Goal: Entertainment & Leisure: Consume media (video, audio)

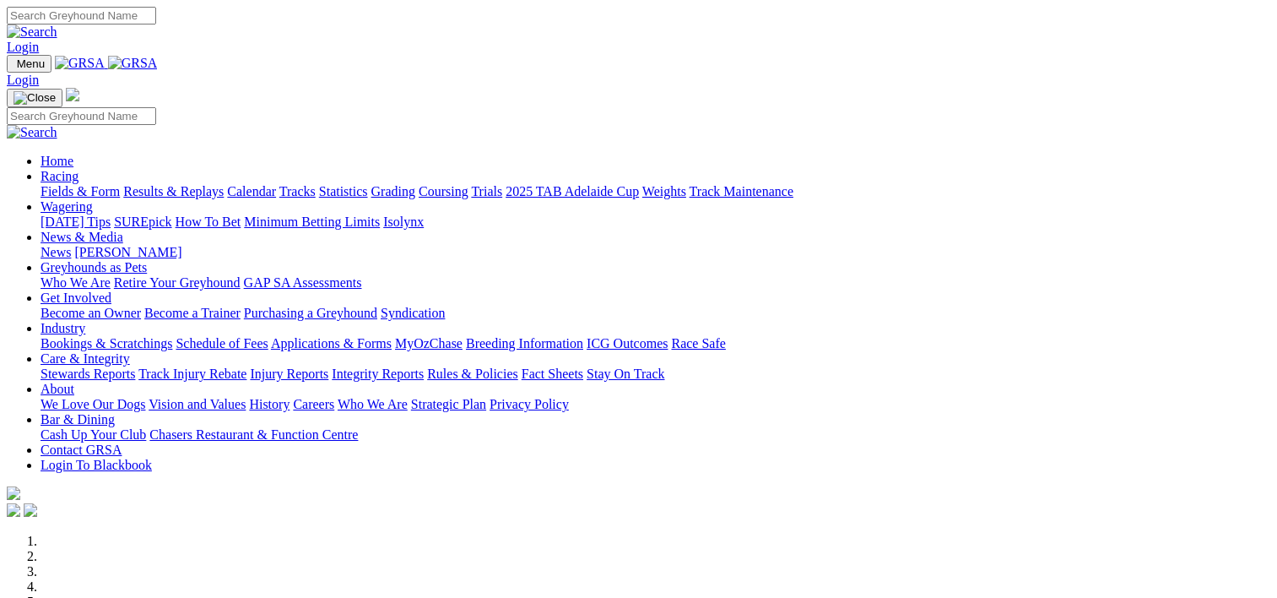
scroll to position [600, 0]
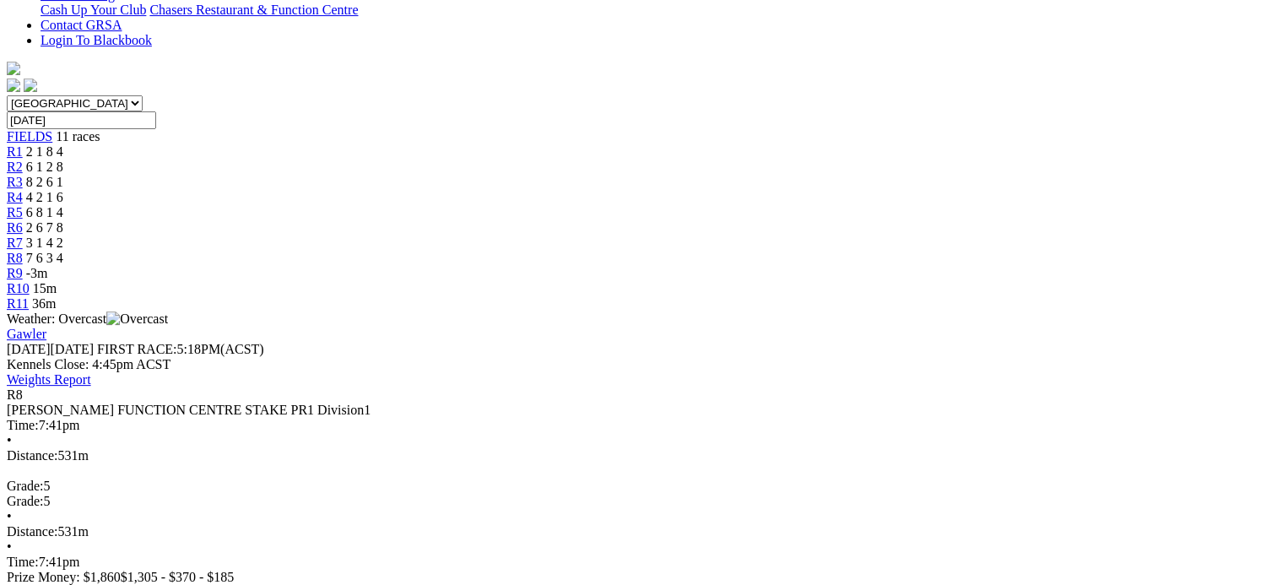
scroll to position [456, 0]
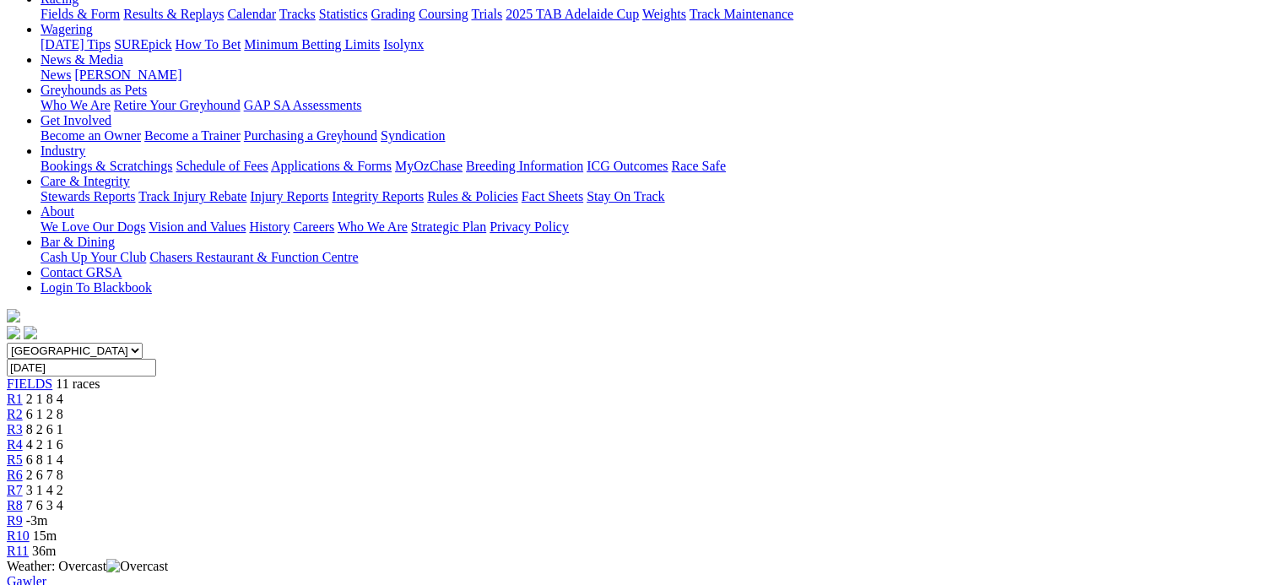
scroll to position [203, 0]
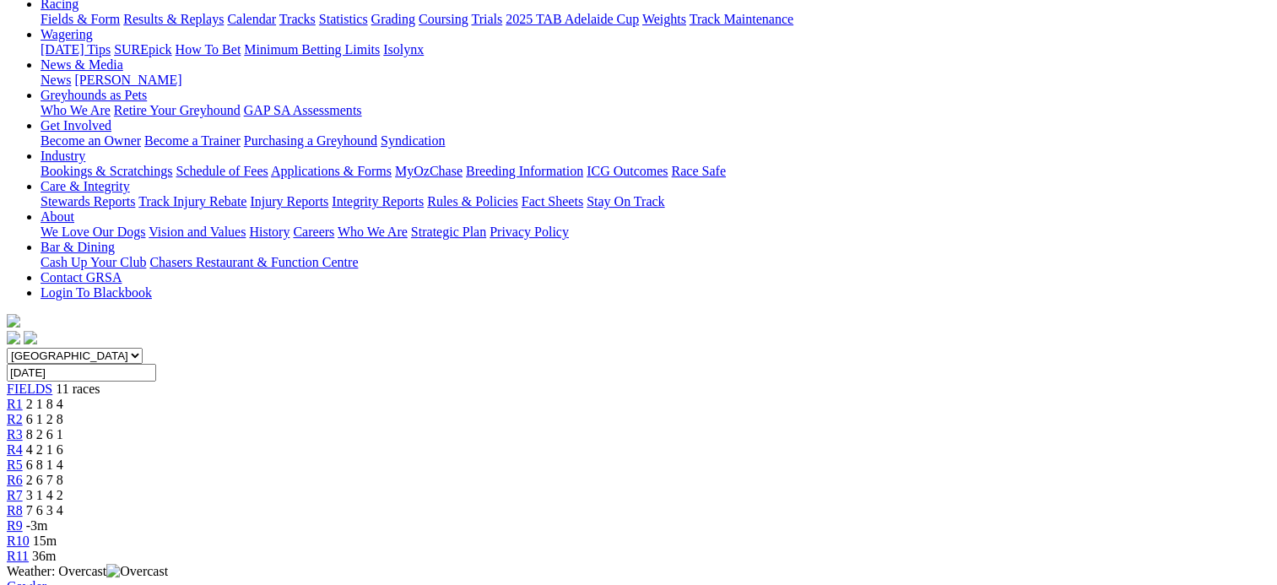
click at [764, 488] on div "R7 3 1 4 2" at bounding box center [638, 495] width 1263 height 15
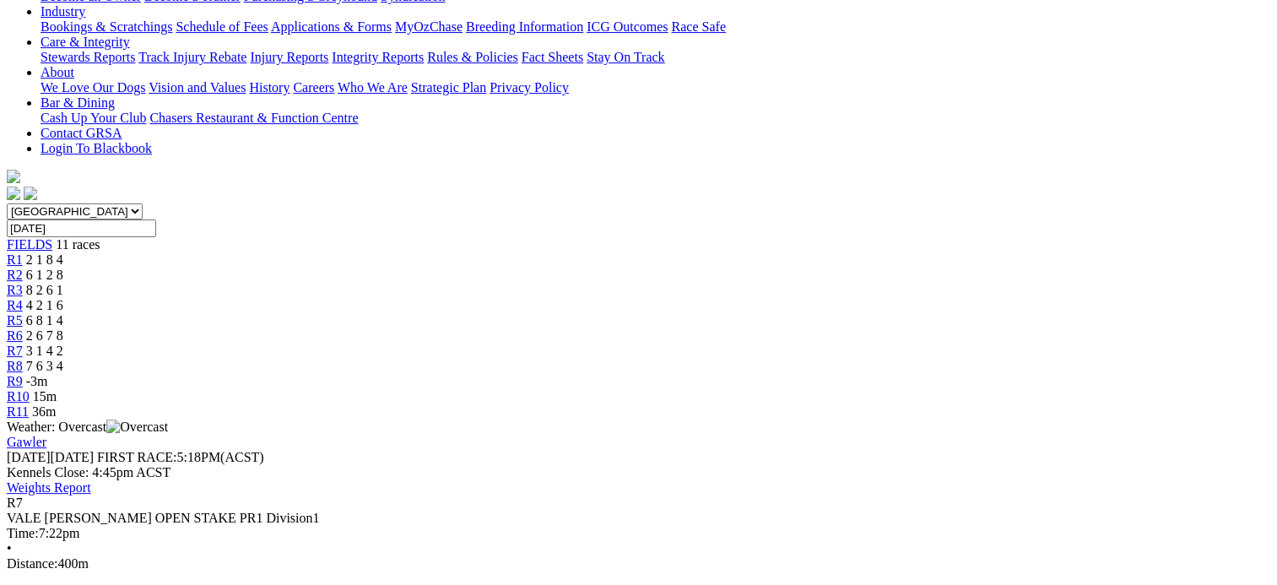
scroll to position [398, 0]
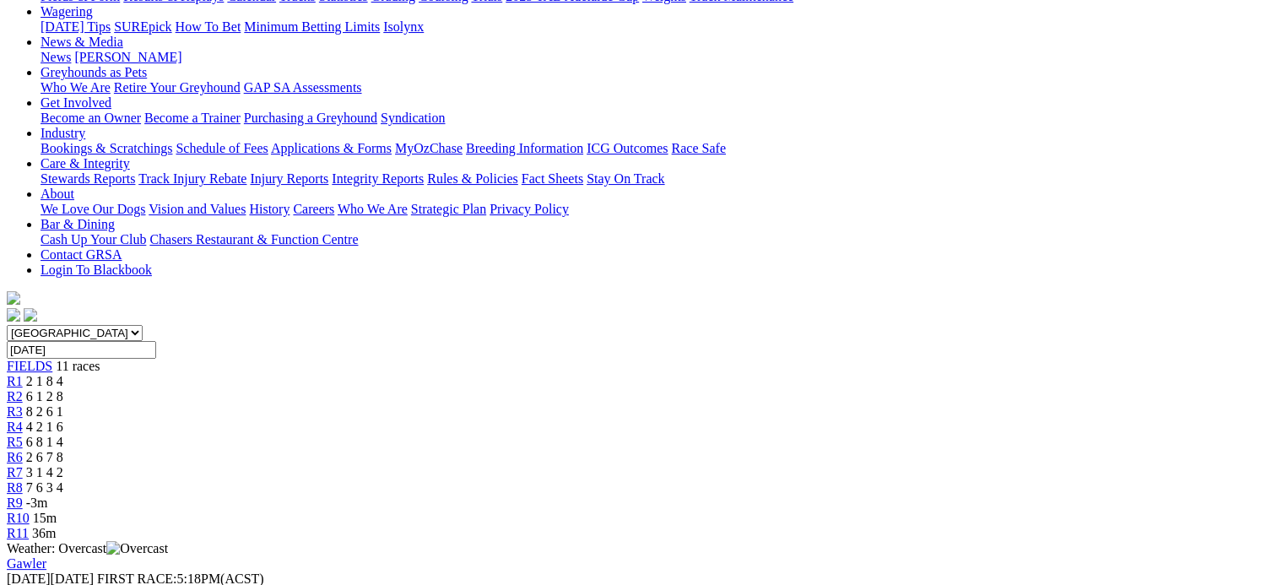
scroll to position [209, 0]
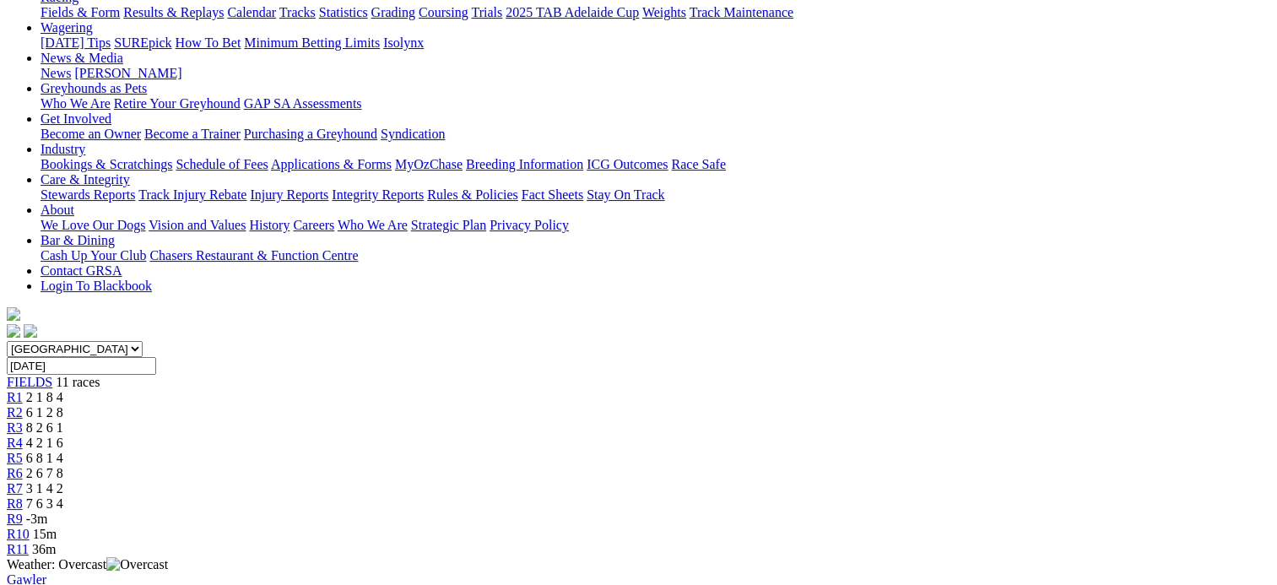
click at [63, 466] on span "2 6 7 8" at bounding box center [44, 473] width 37 height 14
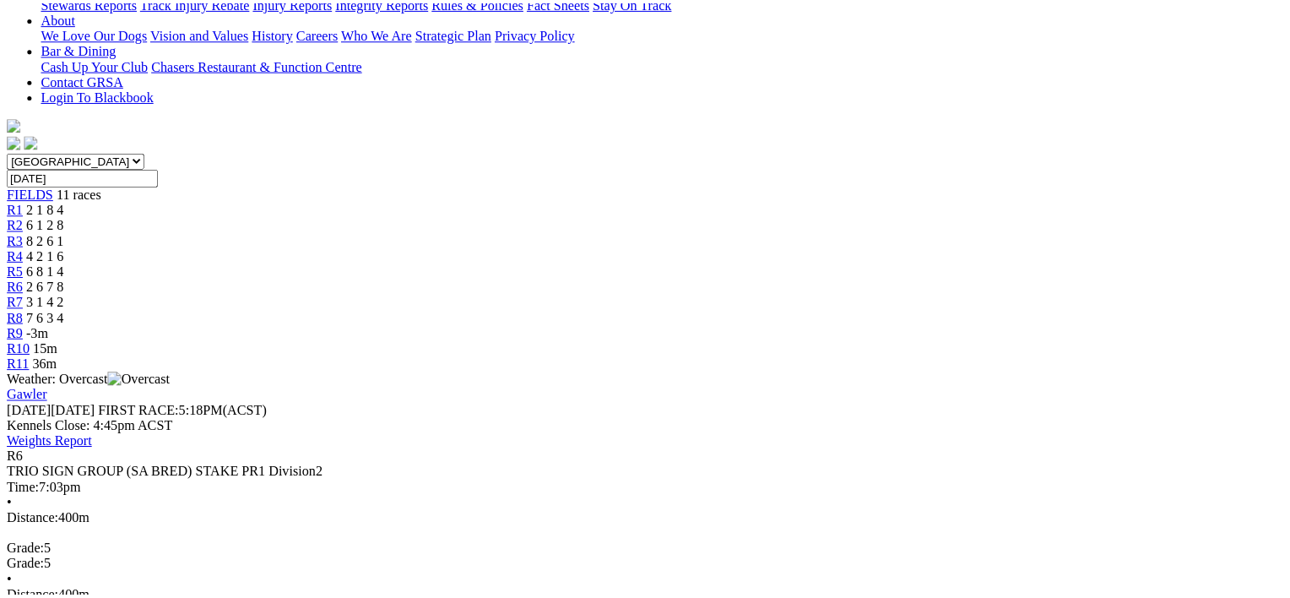
scroll to position [405, 0]
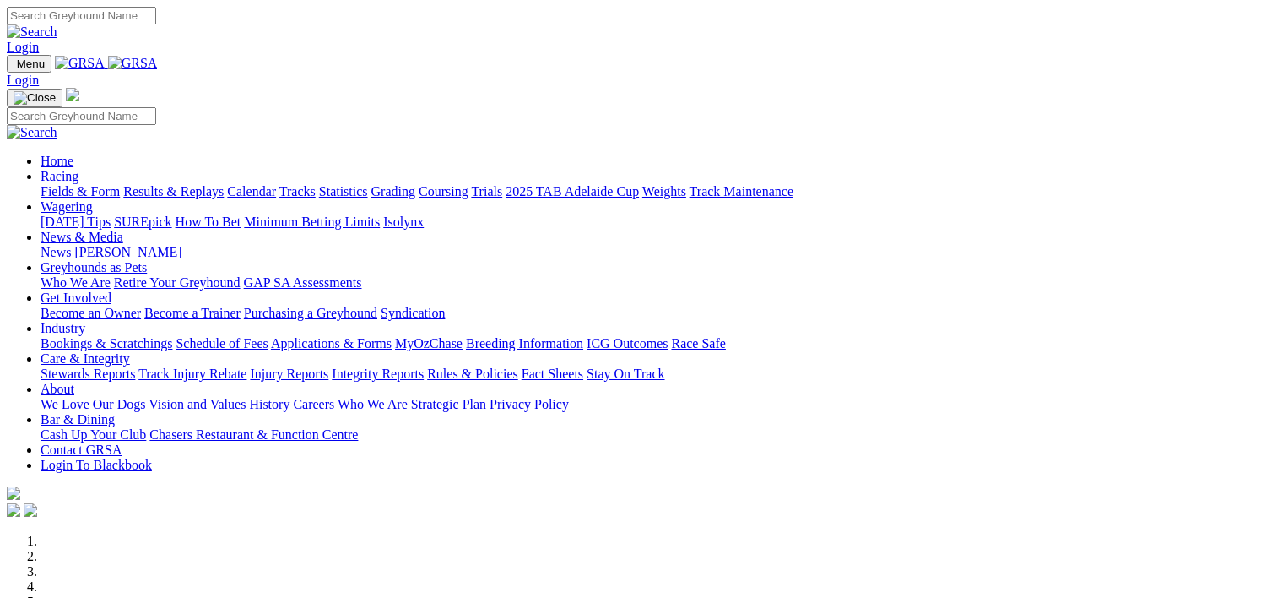
scroll to position [593, 0]
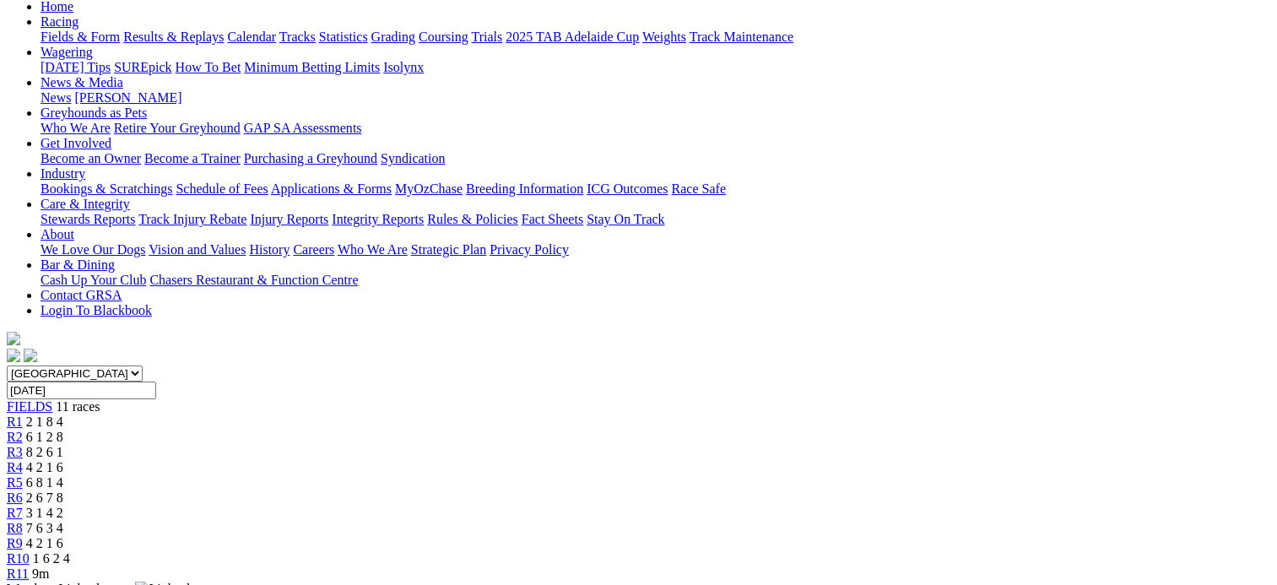
scroll to position [187, 0]
